Goal: Task Accomplishment & Management: Manage account settings

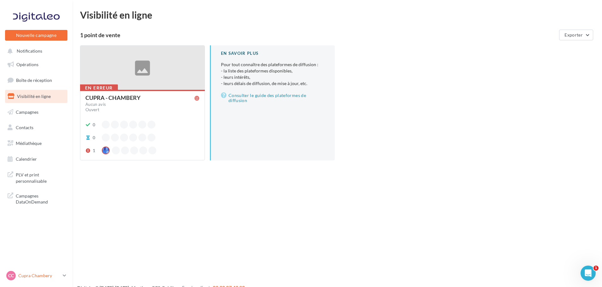
click at [23, 279] on p "Cupra Chambery" at bounding box center [39, 276] width 42 height 6
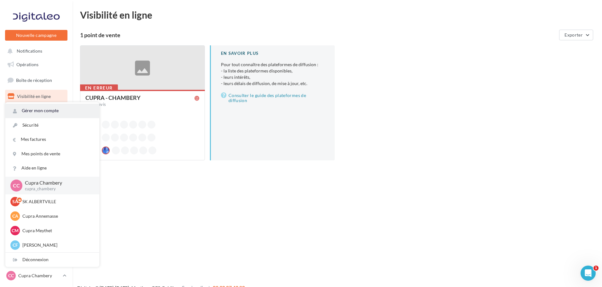
click at [36, 114] on link "Gérer mon compte" at bounding box center [52, 111] width 94 height 14
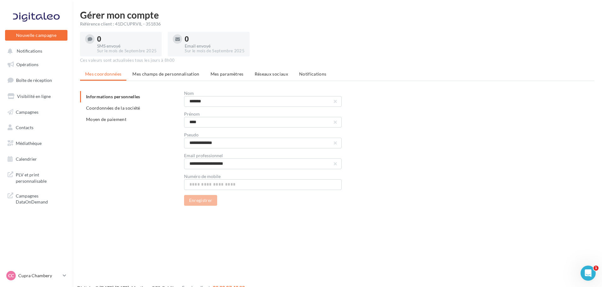
click at [117, 107] on span "Coordonnées de la société" at bounding box center [113, 107] width 54 height 5
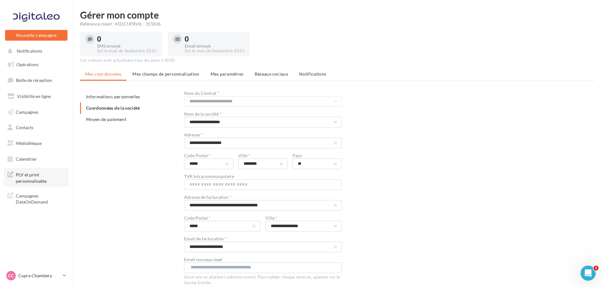
click at [34, 178] on span "PLV et print personnalisable" at bounding box center [40, 178] width 49 height 14
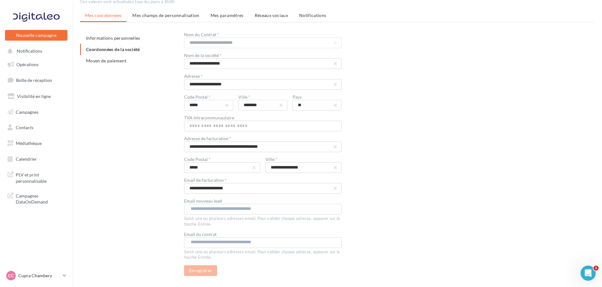
scroll to position [63, 0]
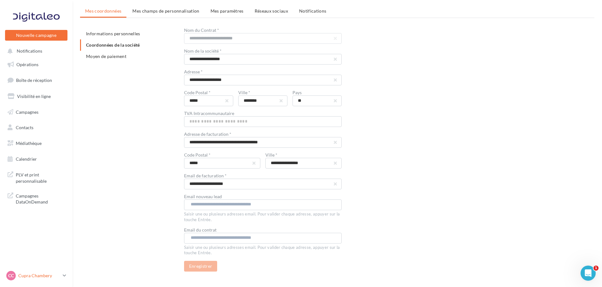
click at [42, 279] on div "CC Cupra Chambery cupra_chambery" at bounding box center [33, 275] width 54 height 9
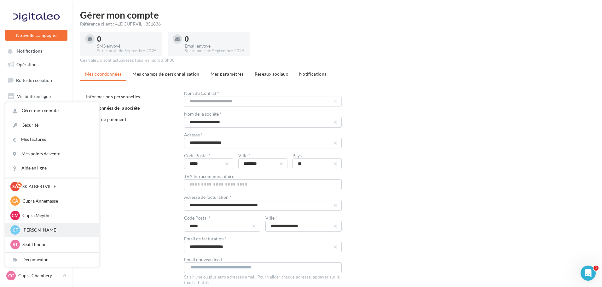
scroll to position [0, 0]
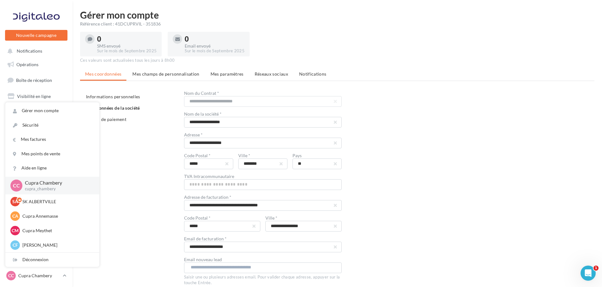
click at [156, 165] on div "**********" at bounding box center [340, 213] width 520 height 244
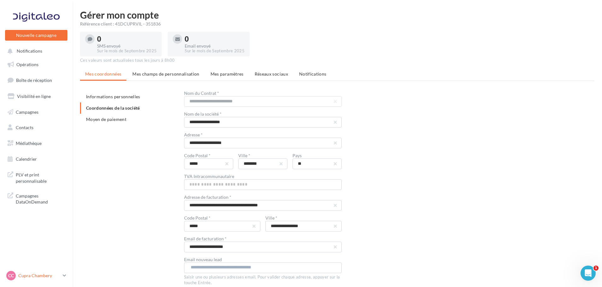
click at [58, 279] on div "CC Cupra Chambery cupra_chambery" at bounding box center [33, 275] width 54 height 9
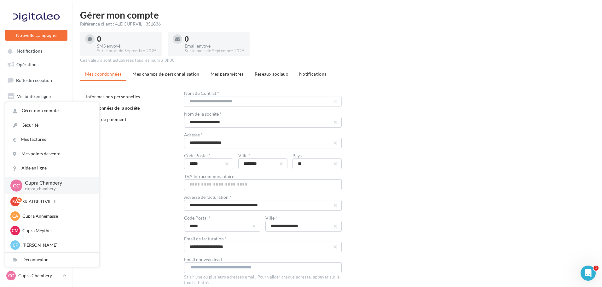
click at [47, 185] on p "Cupra Chambery" at bounding box center [57, 182] width 64 height 7
click at [71, 184] on p "Cupra Chambery" at bounding box center [57, 182] width 64 height 7
click at [121, 162] on div "**********" at bounding box center [340, 213] width 520 height 244
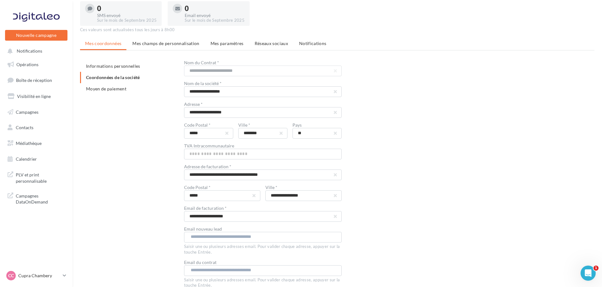
scroll to position [32, 0]
click at [124, 66] on span "Informations personnelles" at bounding box center [113, 64] width 54 height 5
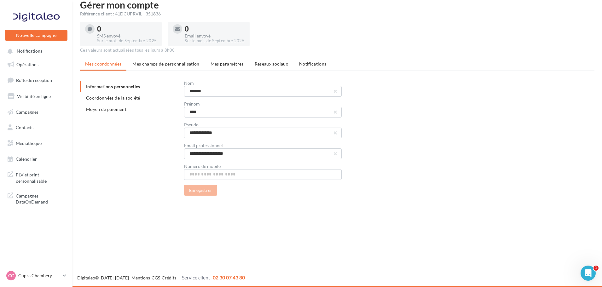
scroll to position [10, 0]
click at [234, 175] on input "text" at bounding box center [263, 174] width 158 height 11
type input "**********"
drag, startPoint x: 209, startPoint y: 193, endPoint x: 232, endPoint y: 194, distance: 23.0
click at [209, 193] on button "Enregistrer" at bounding box center [200, 190] width 33 height 11
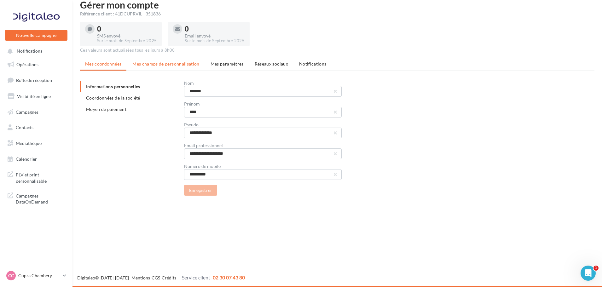
click at [171, 67] on li "Mes champs de personnalisation" at bounding box center [165, 63] width 77 height 11
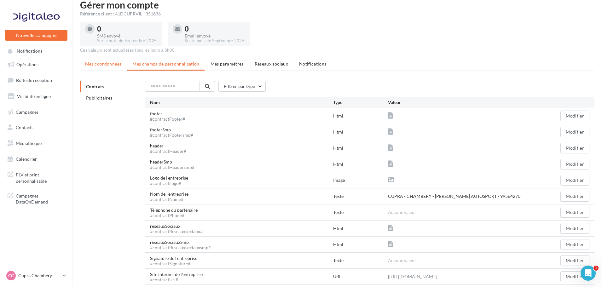
click at [119, 64] on span "Mes coordonnées" at bounding box center [103, 63] width 36 height 5
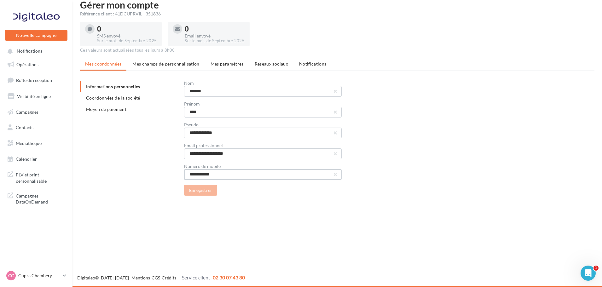
drag, startPoint x: 225, startPoint y: 173, endPoint x: 176, endPoint y: 175, distance: 49.2
click at [176, 175] on div "**********" at bounding box center [340, 138] width 520 height 115
click at [166, 61] on span "Mes champs de personnalisation" at bounding box center [165, 63] width 67 height 5
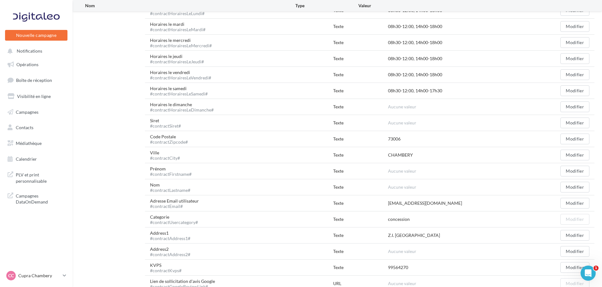
scroll to position [388, 0]
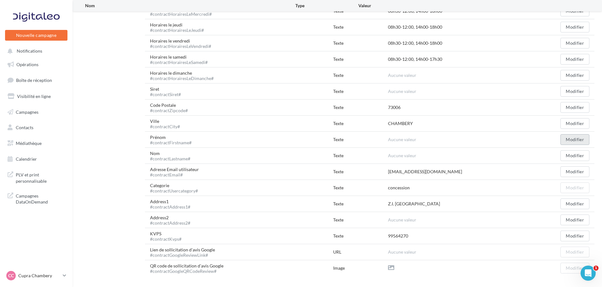
click at [566, 142] on button "Modifier" at bounding box center [574, 139] width 29 height 11
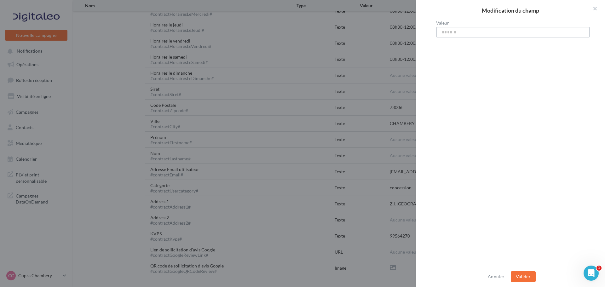
click at [470, 34] on input "Valeur" at bounding box center [513, 32] width 154 height 11
type input "****"
click at [524, 286] on div "Annuler Valider" at bounding box center [510, 276] width 189 height 21
click at [523, 282] on button "Valider" at bounding box center [523, 276] width 25 height 11
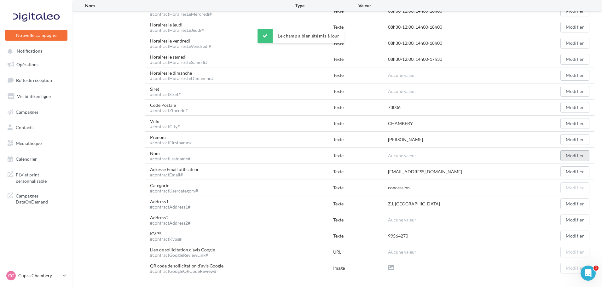
click at [566, 156] on button "Modifier" at bounding box center [574, 155] width 29 height 11
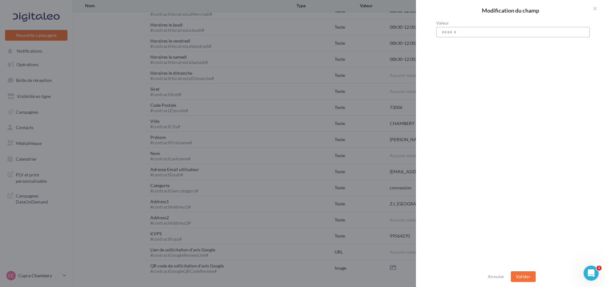
click at [527, 37] on input "Valeur" at bounding box center [513, 32] width 154 height 11
type input "*******"
click at [529, 276] on button "Valider" at bounding box center [523, 276] width 25 height 11
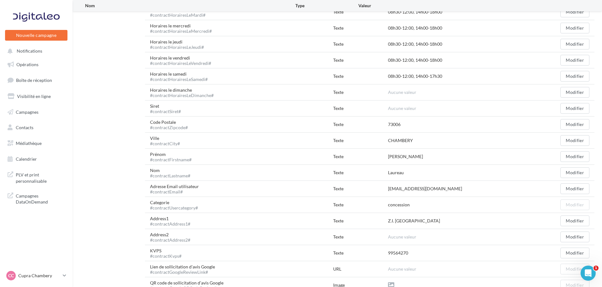
scroll to position [404, 0]
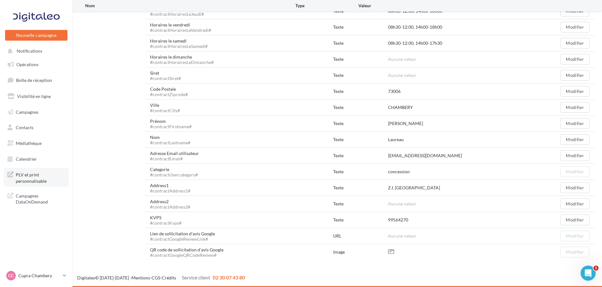
click at [25, 178] on span "PLV et print personnalisable" at bounding box center [40, 178] width 49 height 14
click at [49, 277] on p "Cupra Chambery" at bounding box center [39, 276] width 42 height 6
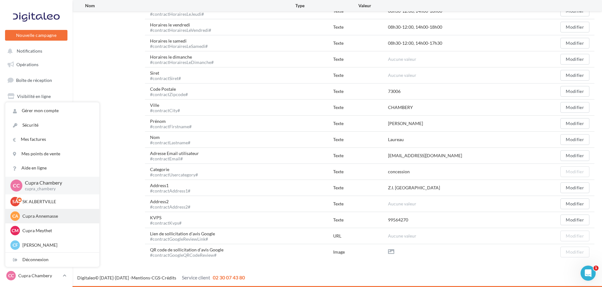
click at [37, 218] on p "Cupra Annemasse" at bounding box center [56, 216] width 69 height 6
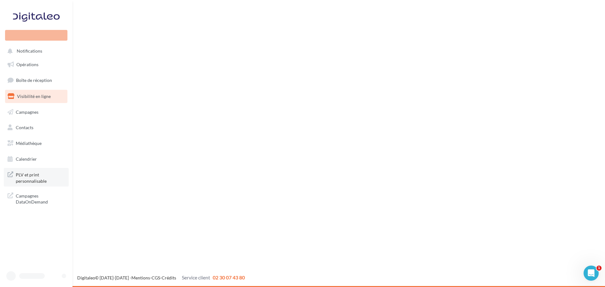
click at [30, 184] on link "PLV et print personnalisable" at bounding box center [36, 177] width 65 height 19
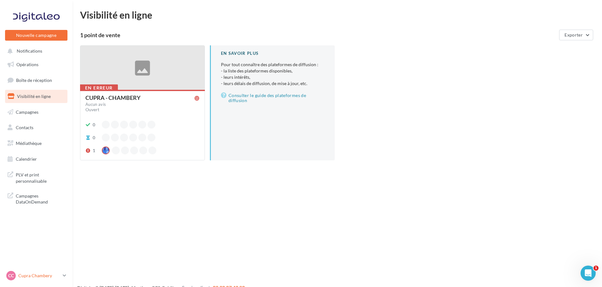
click at [37, 274] on p "Cupra Chambery" at bounding box center [39, 276] width 42 height 6
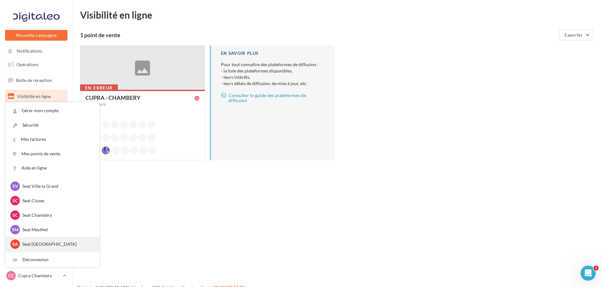
scroll to position [95, 0]
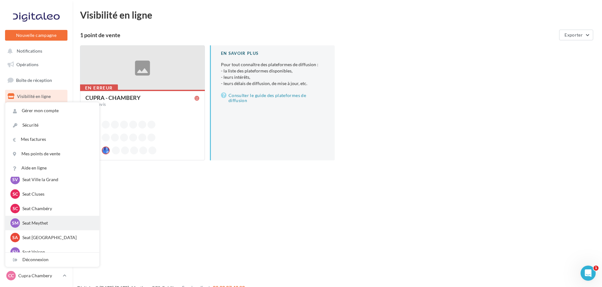
click at [38, 223] on p "Seat Meythet" at bounding box center [56, 223] width 69 height 6
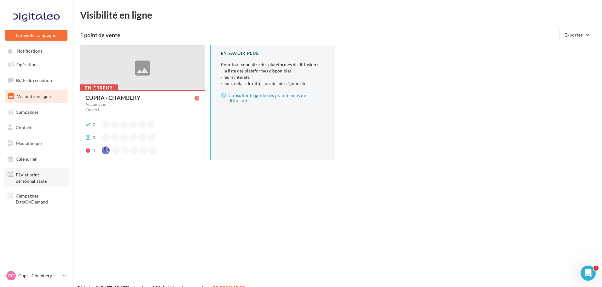
click at [43, 176] on span "PLV et print personnalisable" at bounding box center [40, 178] width 49 height 14
click at [51, 273] on p "Cupra Chambery" at bounding box center [39, 276] width 42 height 6
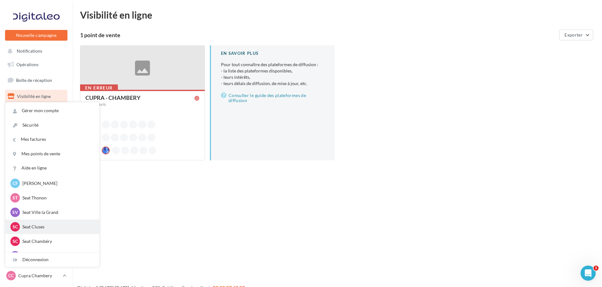
scroll to position [63, 0]
click at [48, 224] on p "Seat Cluses" at bounding box center [56, 226] width 69 height 6
